Goal: Task Accomplishment & Management: Use online tool/utility

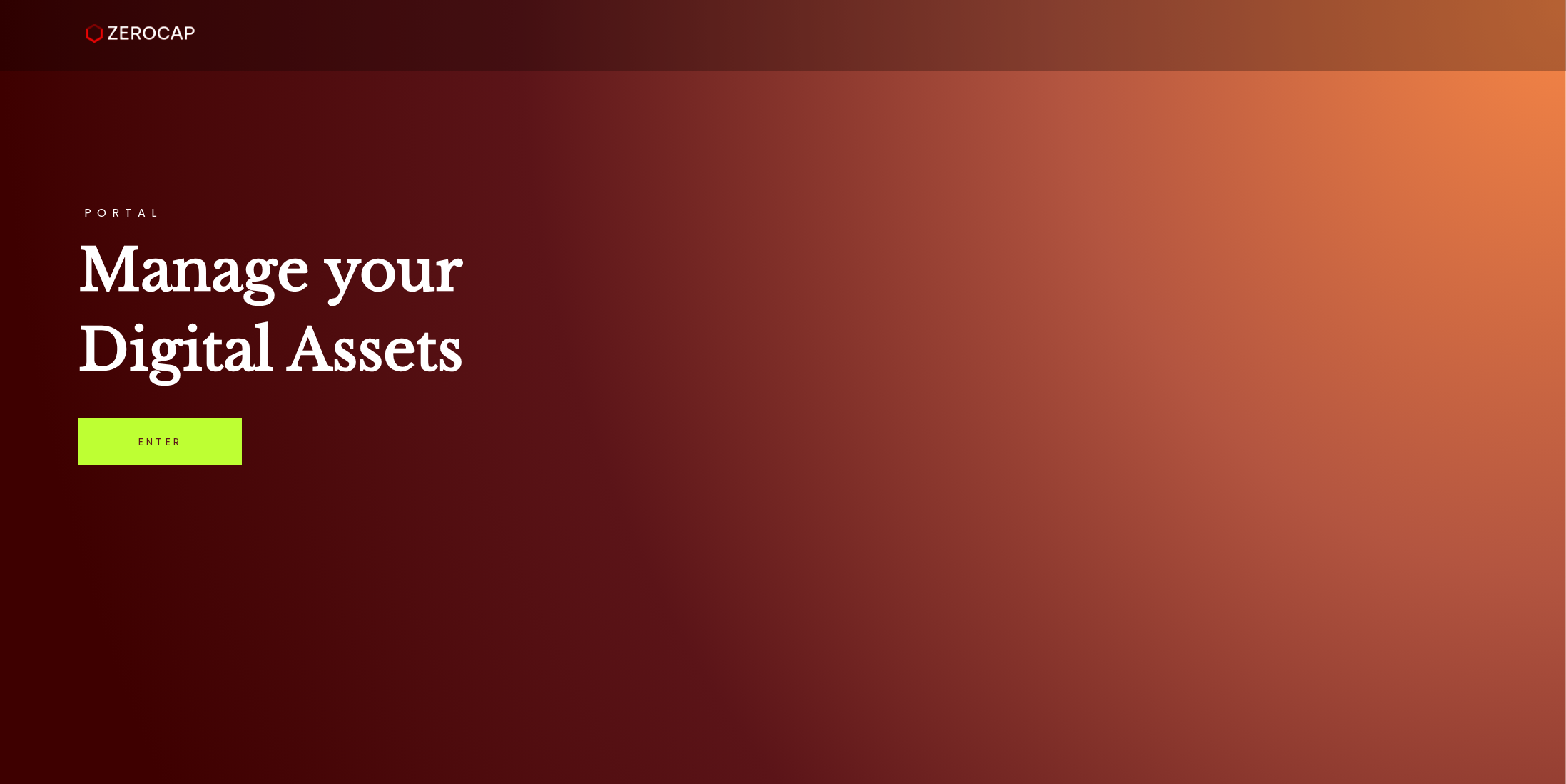
click at [186, 437] on link "Enter" at bounding box center [160, 442] width 163 height 47
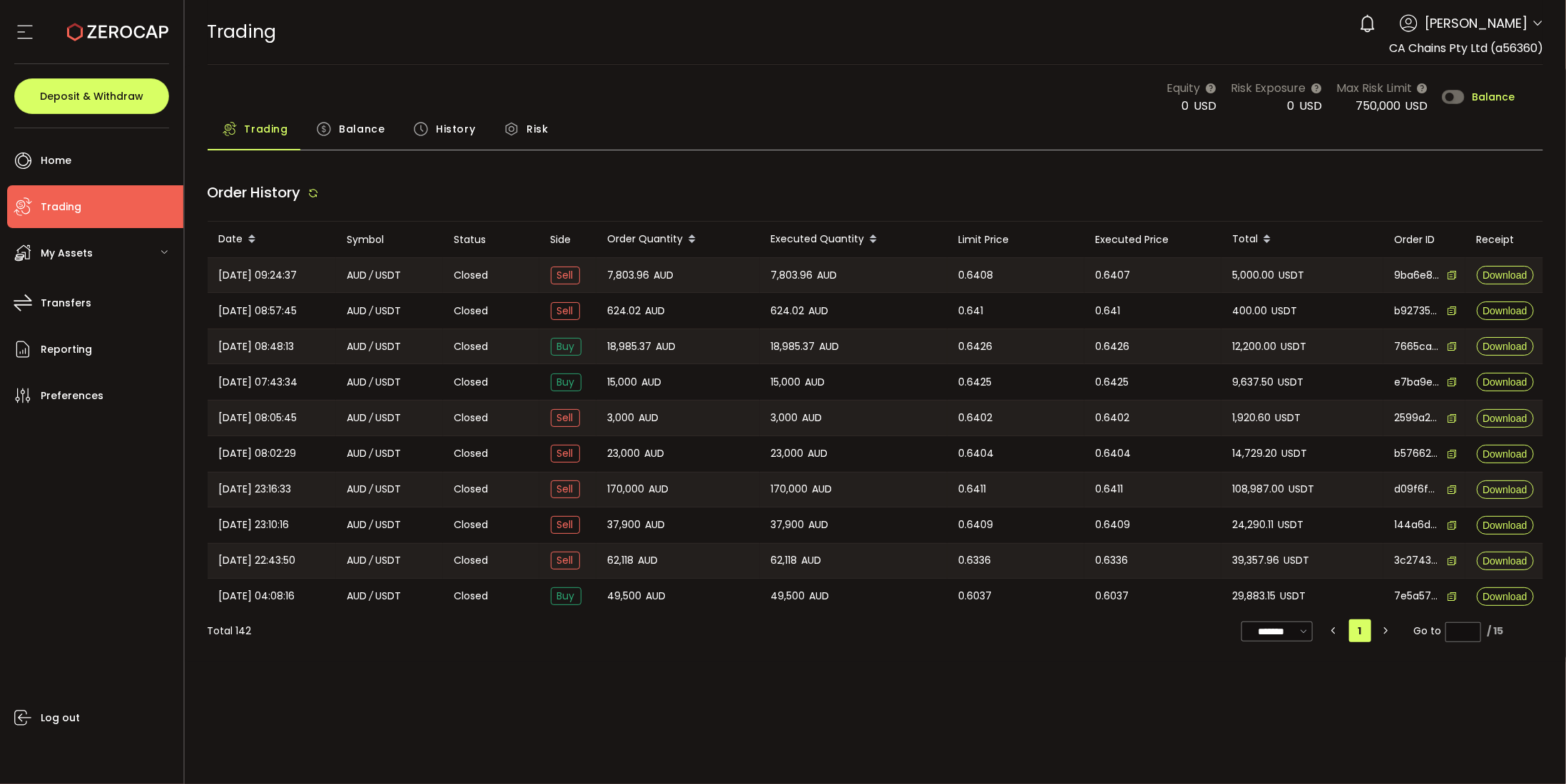
type input "***"
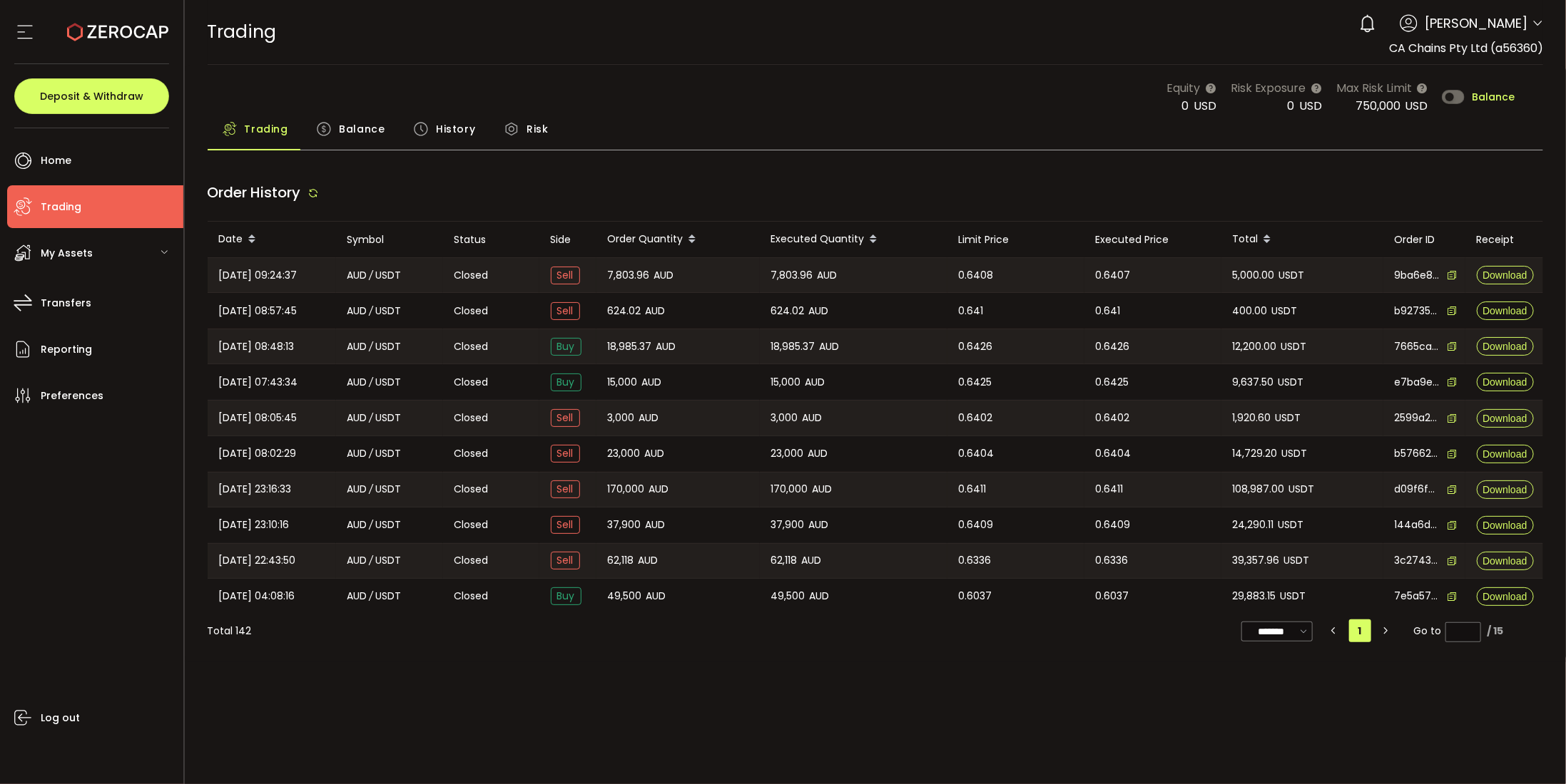
type input "***"
